Goal: Navigation & Orientation: Find specific page/section

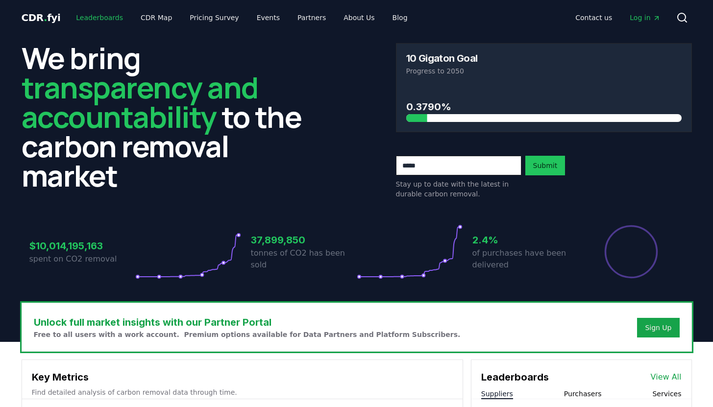
click at [96, 19] on link "Leaderboards" at bounding box center [99, 18] width 63 height 18
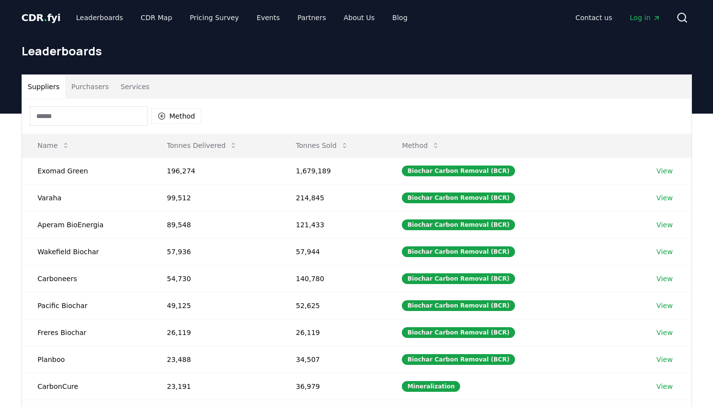
click at [103, 118] on input at bounding box center [89, 116] width 118 height 20
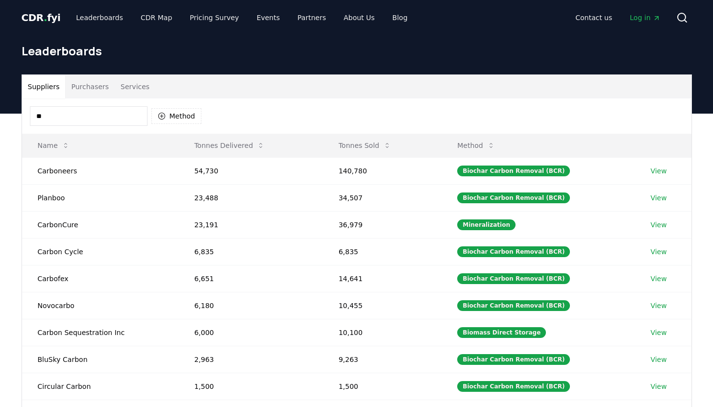
type input "*"
type input "****"
